Goal: Task Accomplishment & Management: Manage account settings

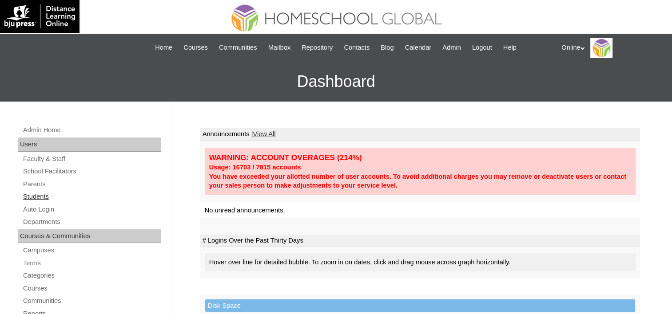
click at [34, 195] on link "Students" at bounding box center [91, 196] width 139 height 11
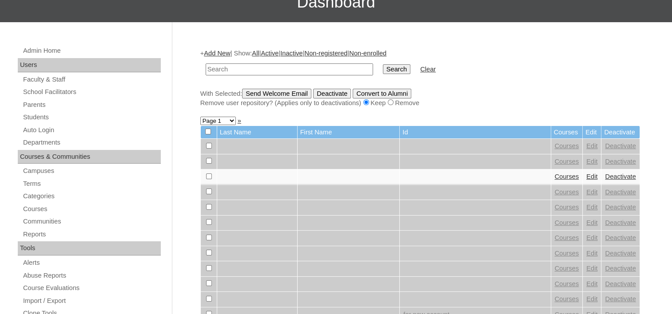
scroll to position [89, 0]
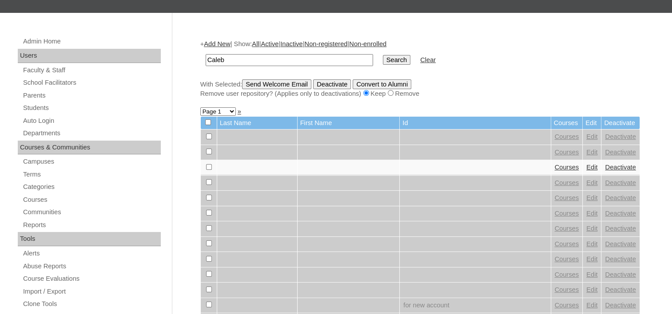
type input "Caleb"
click at [383, 61] on input "Search" at bounding box center [397, 60] width 28 height 10
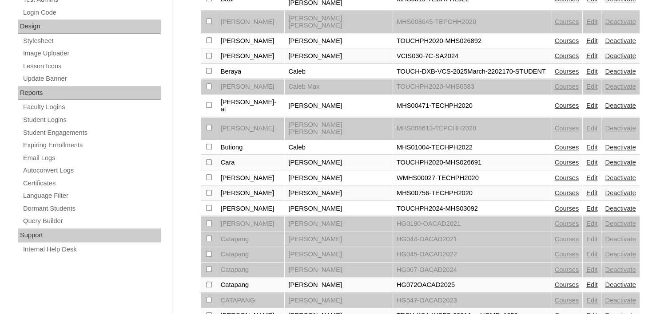
scroll to position [533, 0]
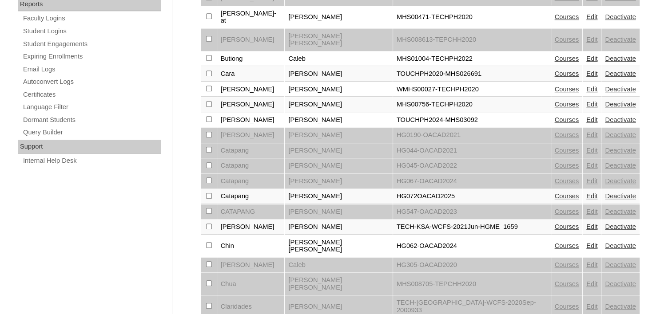
click at [554, 193] on link "Courses" at bounding box center [566, 196] width 24 height 7
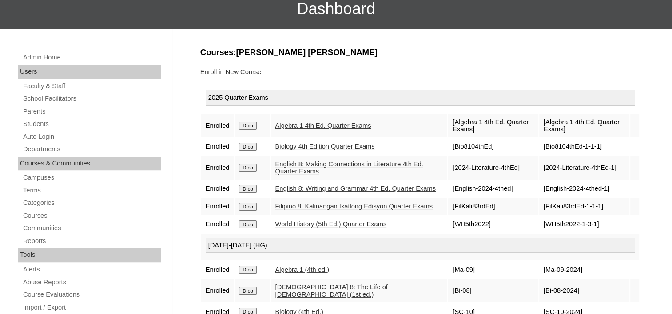
scroll to position [89, 0]
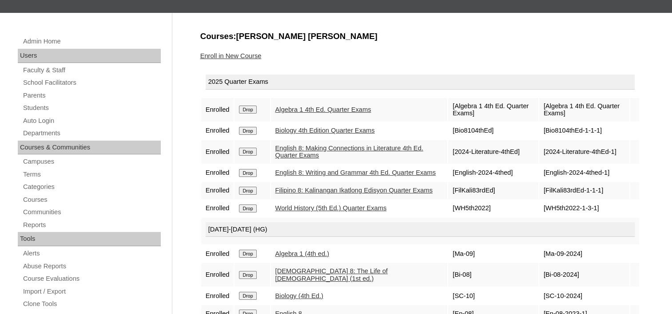
click at [252, 188] on input "Drop" at bounding box center [247, 191] width 17 height 8
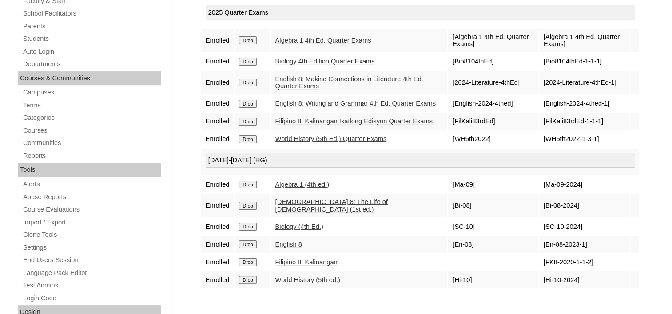
scroll to position [178, 0]
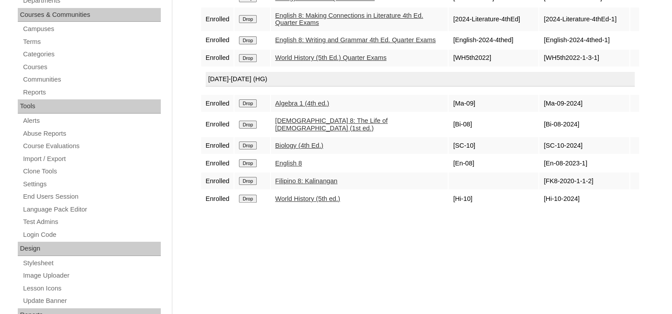
scroll to position [222, 0]
click at [253, 177] on input "Drop" at bounding box center [247, 181] width 17 height 8
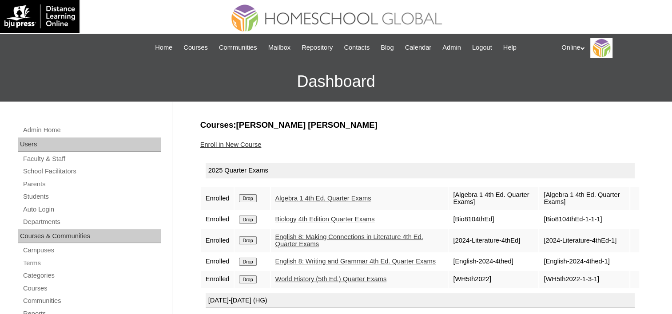
click at [220, 141] on link "Enroll in New Course" at bounding box center [230, 144] width 61 height 7
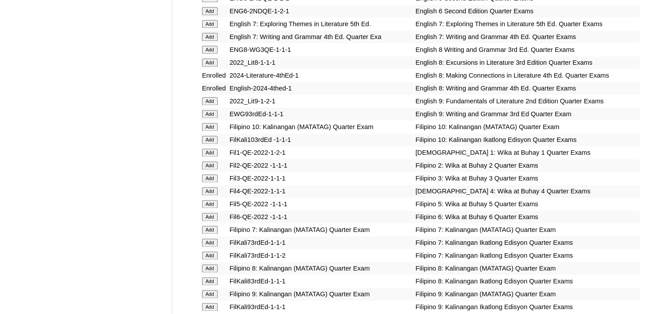
scroll to position [1199, 0]
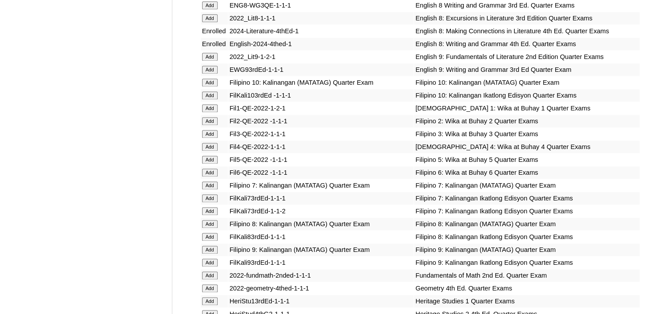
click at [214, 220] on input "Add" at bounding box center [210, 224] width 16 height 8
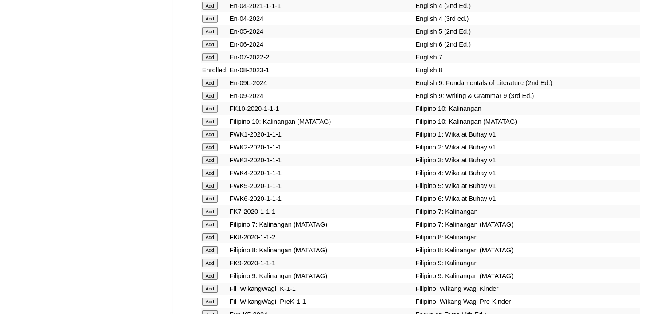
scroll to position [2752, 0]
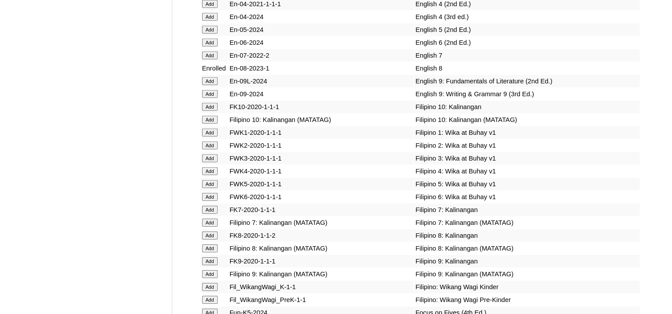
click at [203, 245] on input "Add" at bounding box center [210, 249] width 16 height 8
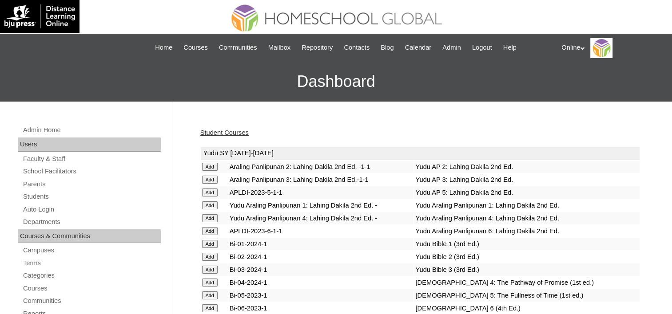
click at [202, 135] on link "Student Courses" at bounding box center [224, 132] width 48 height 7
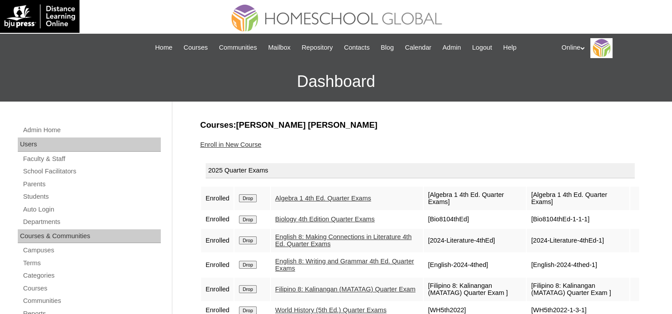
click at [567, 46] on div "Online My Profile My Settings Logout" at bounding box center [612, 48] width 102 height 20
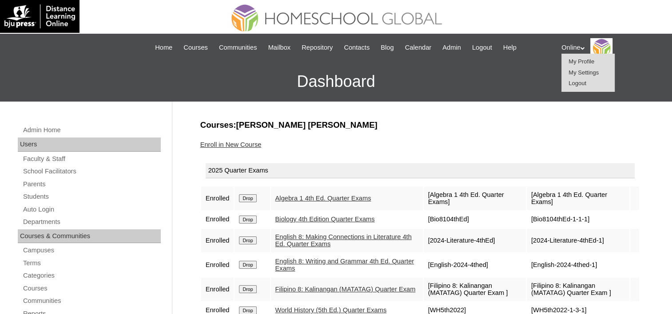
click at [580, 82] on span "Logout" at bounding box center [577, 83] width 18 height 7
